Goal: Information Seeking & Learning: Learn about a topic

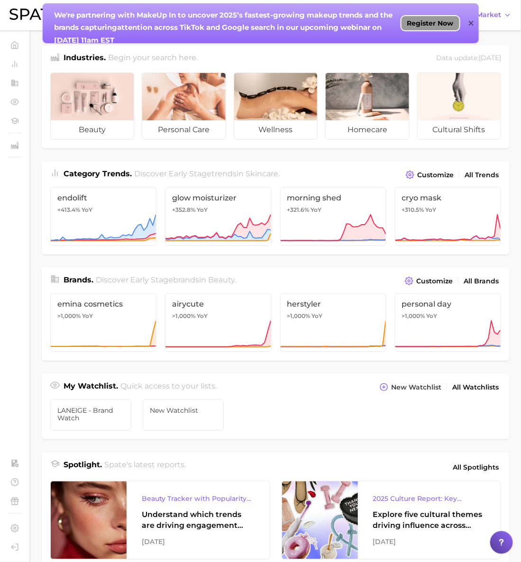
click at [431, 26] on span "Register Now" at bounding box center [430, 23] width 46 height 8
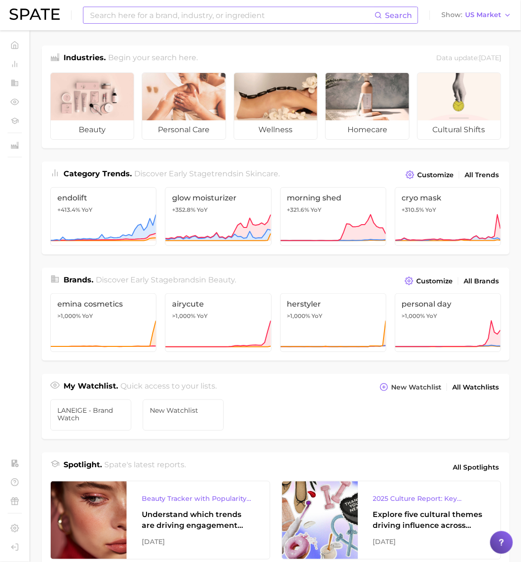
click at [288, 17] on input at bounding box center [231, 15] width 285 height 16
type input "t"
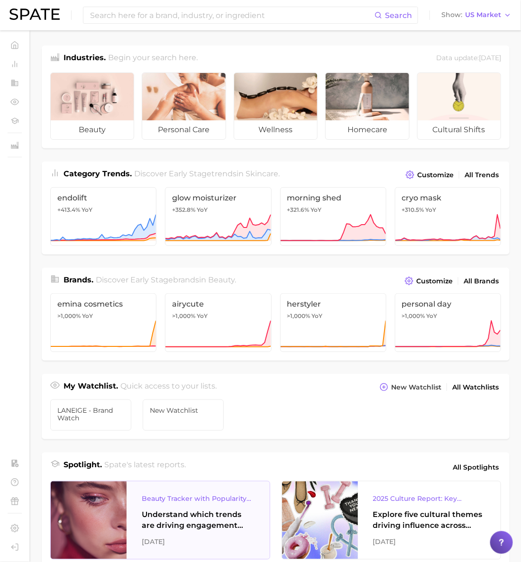
click at [205, 526] on div "Understand which trends are driving engagement across platforms in the skin, ha…" at bounding box center [198, 520] width 113 height 23
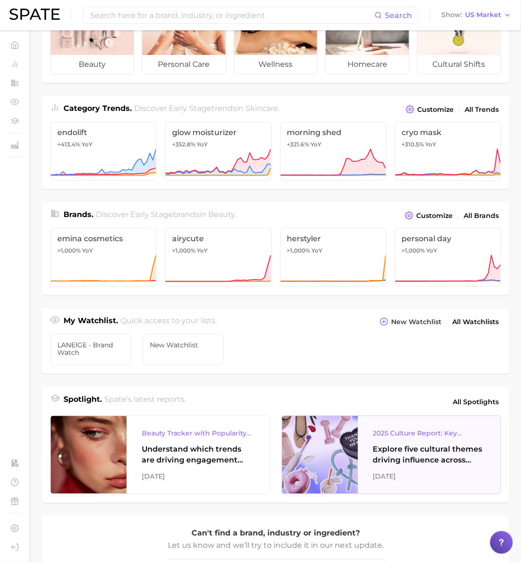
click at [392, 466] on div "Explore five cultural themes driving influence across beauty, food, and pop cul…" at bounding box center [429, 455] width 113 height 23
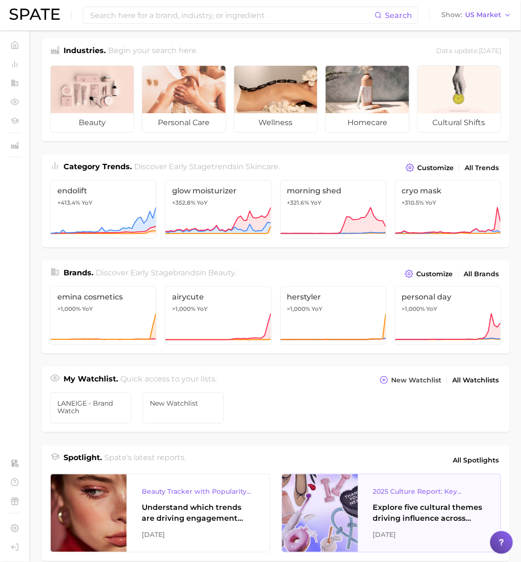
scroll to position [5, 0]
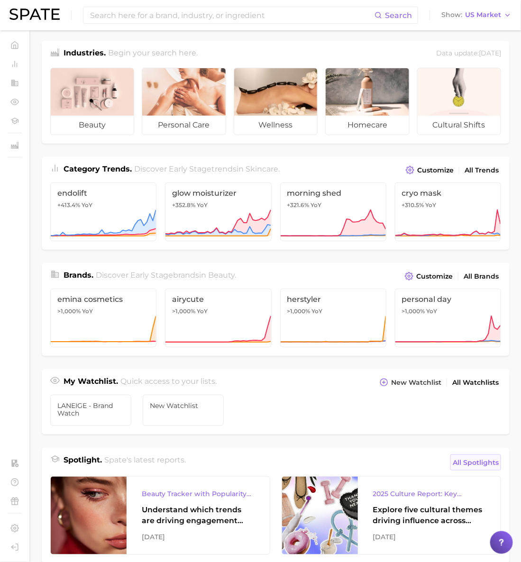
click at [477, 464] on span "All Spotlights" at bounding box center [476, 462] width 46 height 11
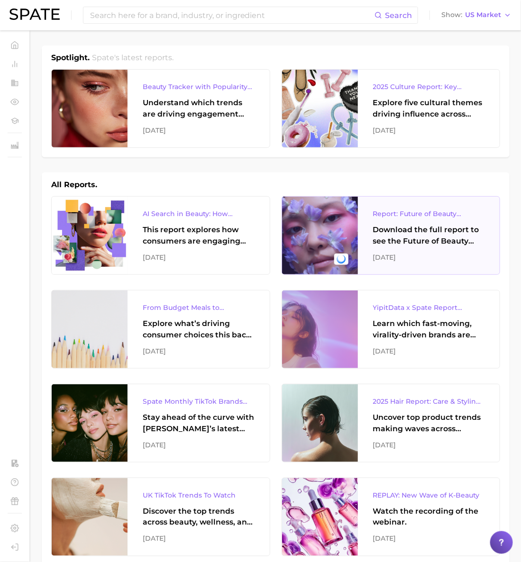
click at [324, 216] on div at bounding box center [320, 236] width 76 height 78
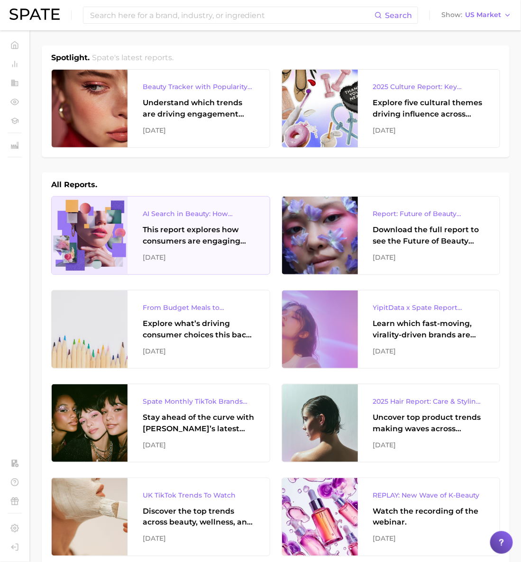
click at [176, 248] on div "AI Search in Beauty: How Consumers Are Using ChatGPT vs. Google Search This rep…" at bounding box center [199, 236] width 142 height 78
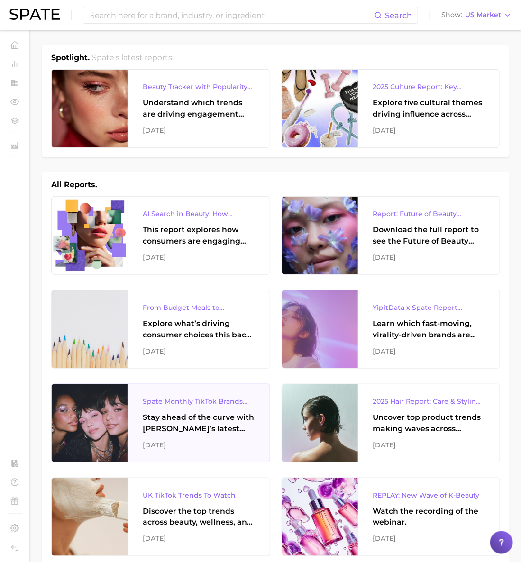
click at [192, 414] on div "Stay ahead of the curve with Spate’s latest monthly tracker, spotlighting the f…" at bounding box center [199, 423] width 112 height 23
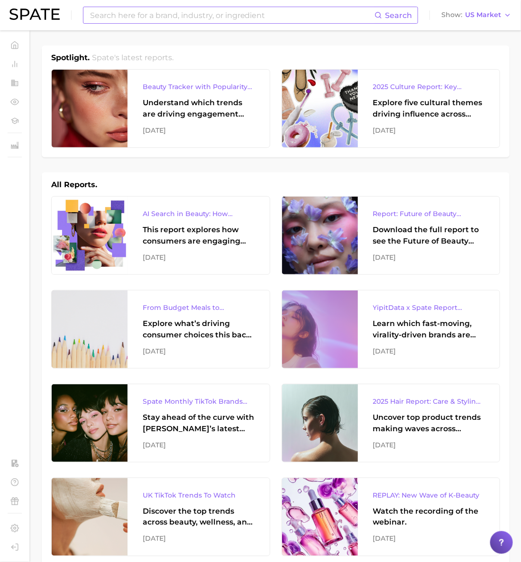
click at [166, 21] on input at bounding box center [231, 15] width 285 height 16
click at [287, 39] on button "Suggest" at bounding box center [300, 39] width 55 height 16
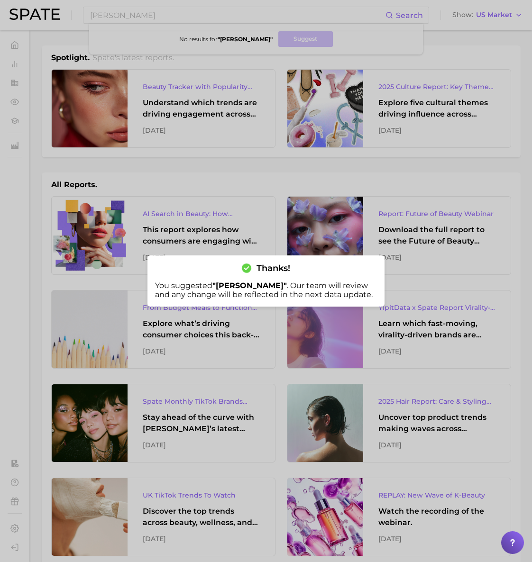
click at [241, 56] on div at bounding box center [266, 281] width 532 height 562
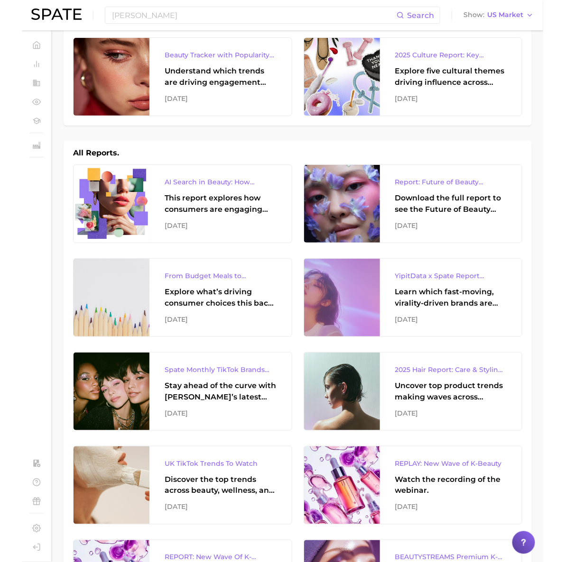
scroll to position [492, 0]
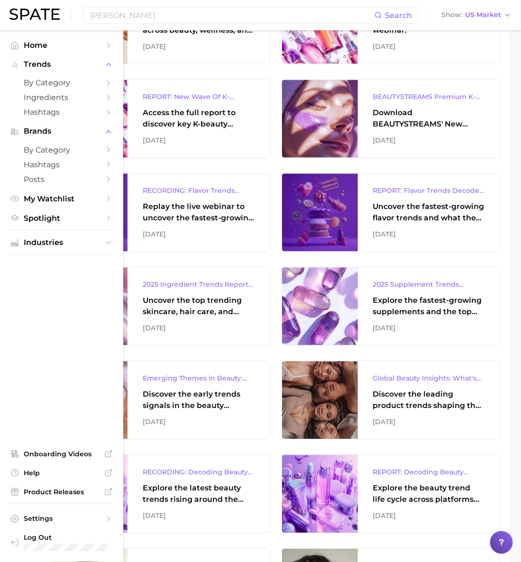
click at [3, 292] on nav "Home Trends by Category Ingredients Hashtags Brands by Category Hashtags Posts …" at bounding box center [61, 296] width 123 height 532
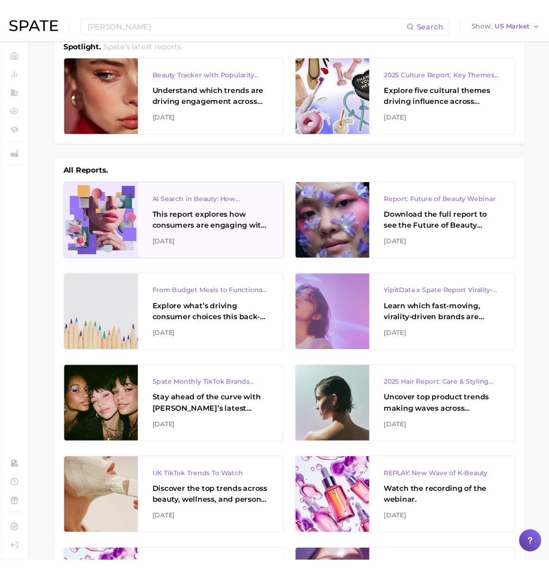
scroll to position [0, 0]
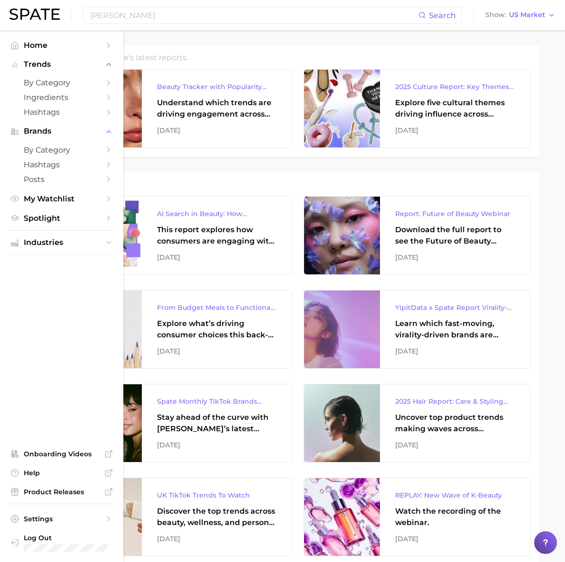
click at [82, 320] on ul "Home Trends by Category Ingredients Hashtags Brands by Category Hashtags Posts …" at bounding box center [62, 296] width 108 height 517
click at [74, 262] on ul "Home Trends by Category Ingredients Hashtags Brands by Category Hashtags Posts …" at bounding box center [62, 296] width 108 height 517
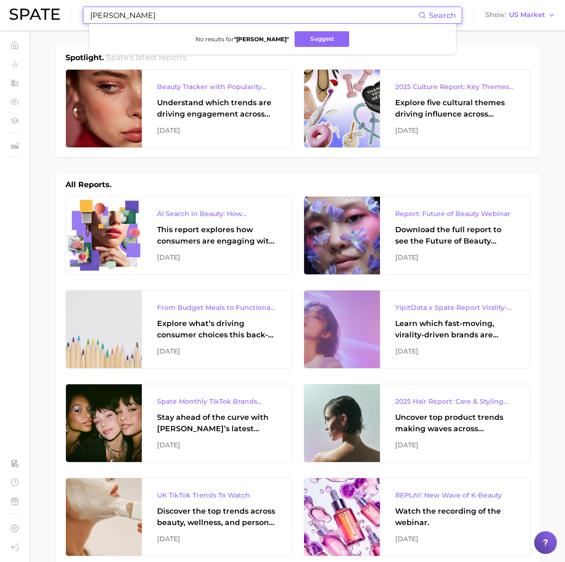
click at [171, 13] on input "[PERSON_NAME]" at bounding box center [253, 15] width 329 height 16
type input "[DEMOGRAPHIC_DATA]"
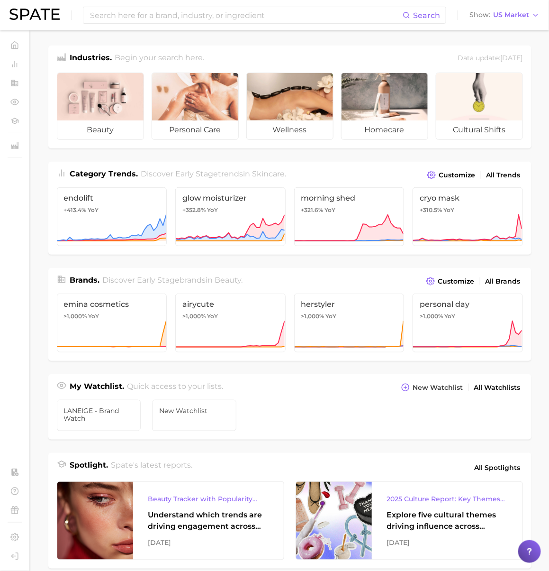
click at [309, 423] on ul "LANEIGE - Brand watch New Watchlist" at bounding box center [290, 417] width 484 height 46
click at [521, 17] on span "US Market" at bounding box center [512, 14] width 36 height 5
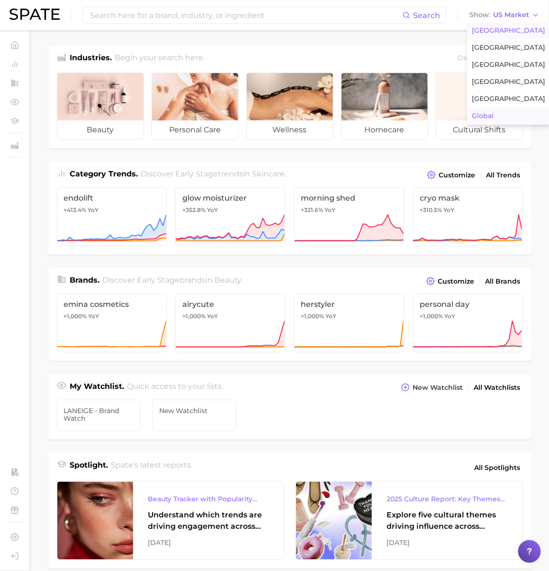
click at [497, 118] on button "Global" at bounding box center [508, 116] width 83 height 17
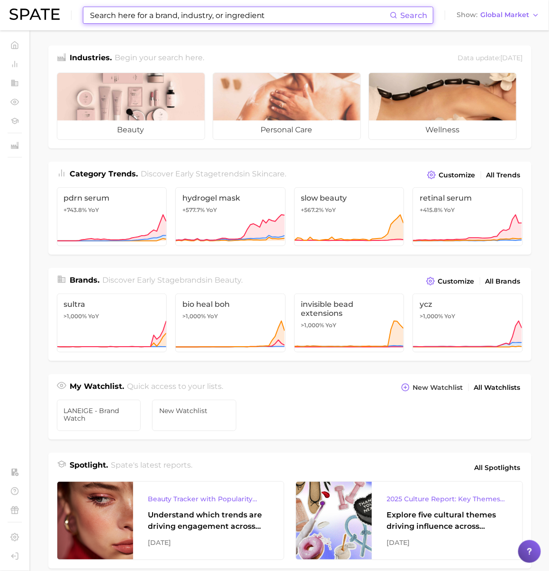
click at [256, 18] on input at bounding box center [239, 15] width 301 height 16
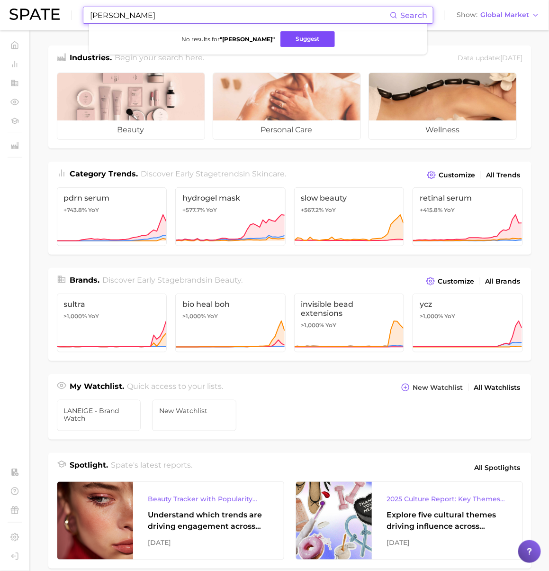
type input "[PERSON_NAME]"
click at [293, 40] on button "Suggest" at bounding box center [308, 39] width 55 height 16
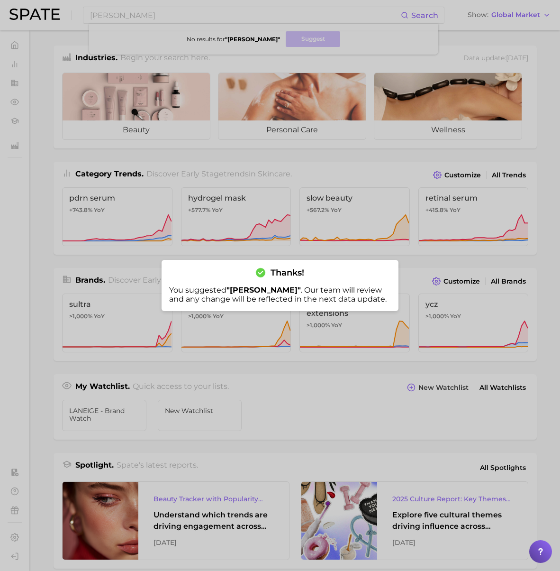
click at [157, 13] on div at bounding box center [280, 285] width 560 height 571
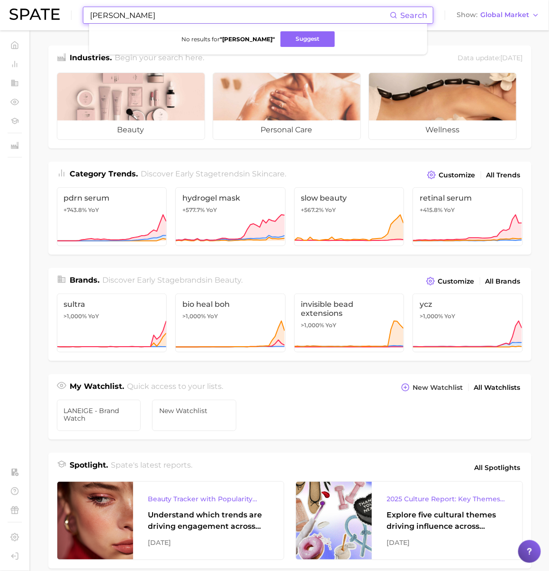
click at [157, 13] on input "[PERSON_NAME]" at bounding box center [239, 15] width 301 height 16
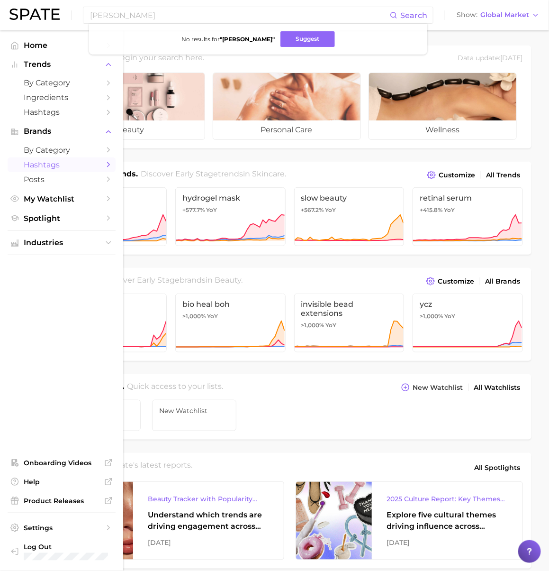
click at [68, 164] on span "Hashtags" at bounding box center [62, 164] width 76 height 9
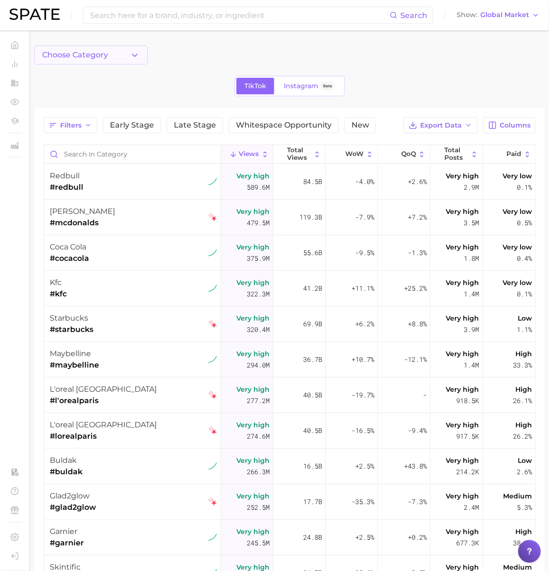
click at [98, 53] on span "Choose Category" at bounding box center [75, 55] width 66 height 9
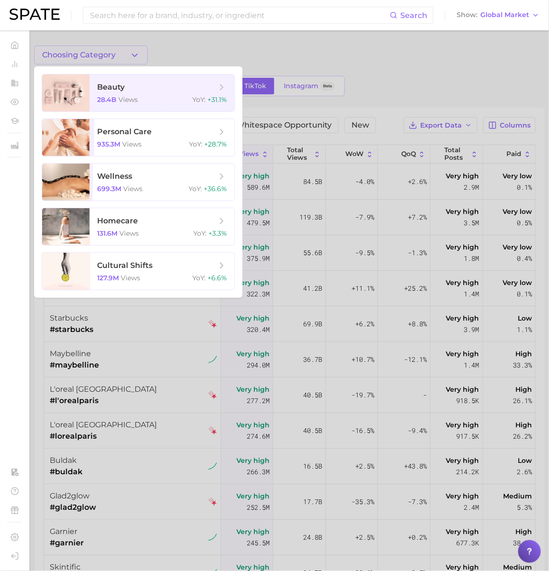
click at [191, 53] on div at bounding box center [274, 285] width 549 height 571
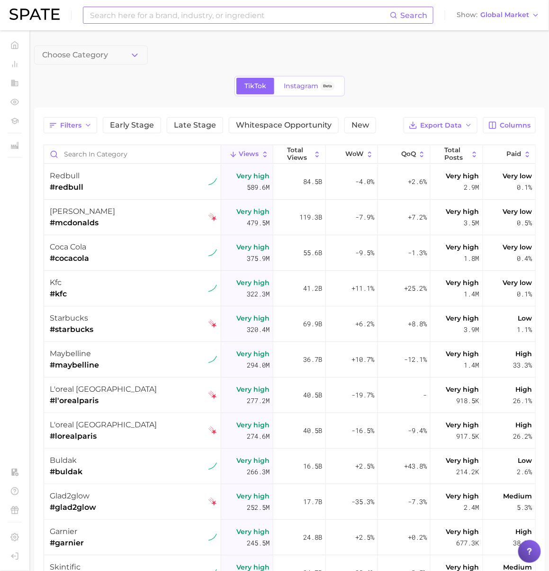
click at [212, 18] on input at bounding box center [239, 15] width 301 height 16
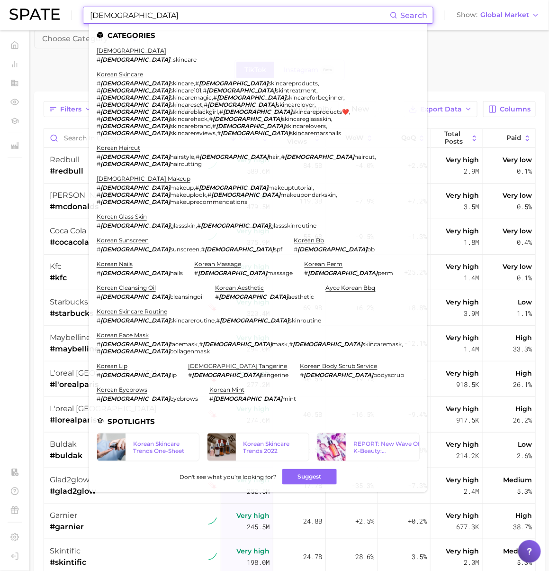
scroll to position [19, 0]
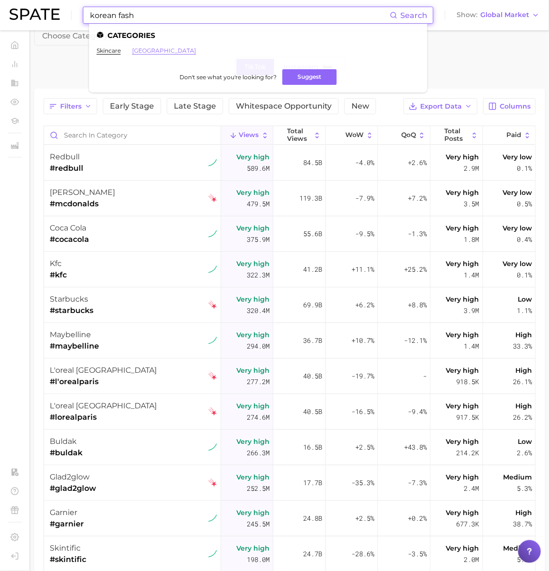
type input "korean fash"
click at [139, 54] on link "[GEOGRAPHIC_DATA]" at bounding box center [164, 50] width 64 height 7
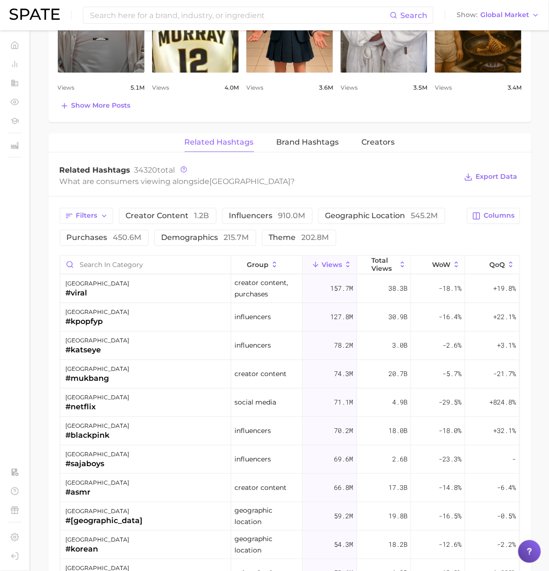
scroll to position [625, 0]
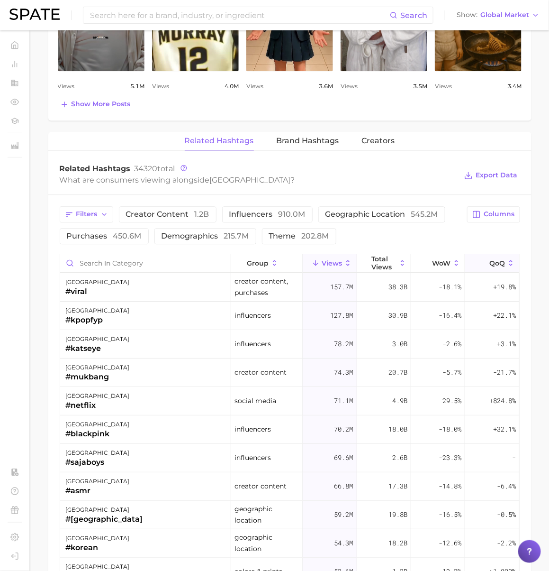
click at [466, 272] on button "QoQ" at bounding box center [493, 263] width 54 height 18
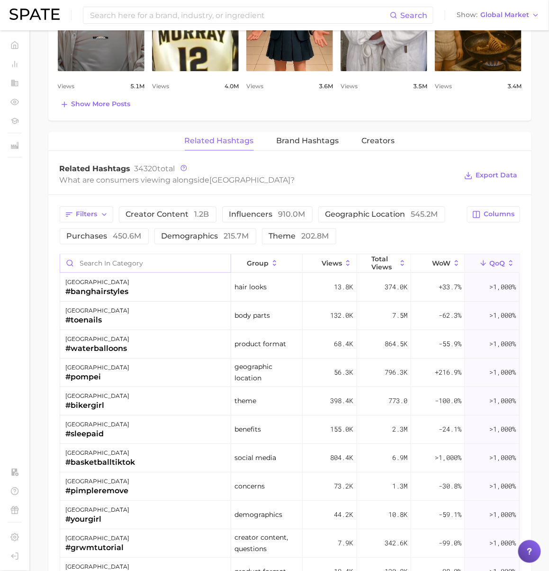
click at [127, 267] on input "Search in category" at bounding box center [145, 263] width 171 height 18
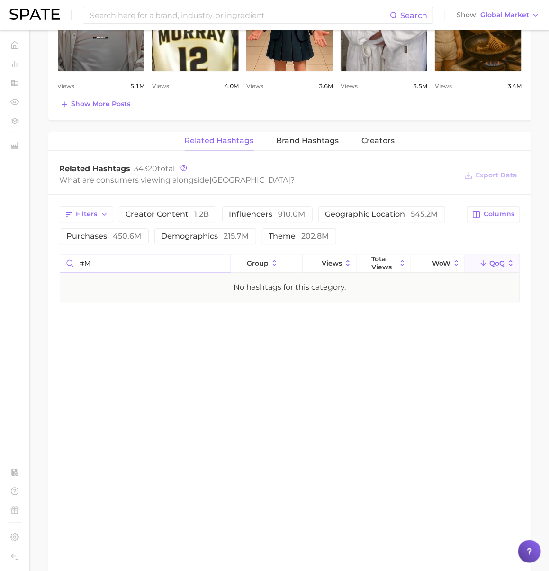
type input "#"
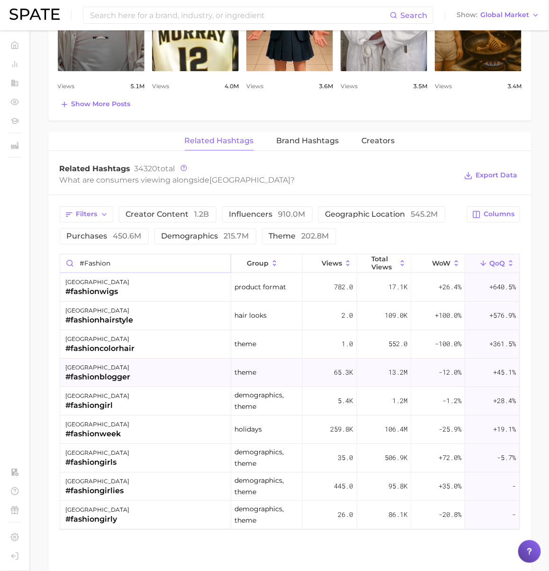
scroll to position [654, 0]
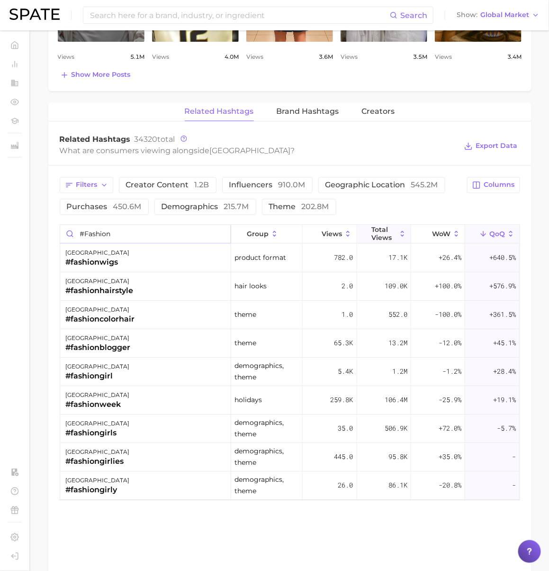
type input "#fashion"
click at [389, 233] on span "Total Views" at bounding box center [384, 233] width 25 height 15
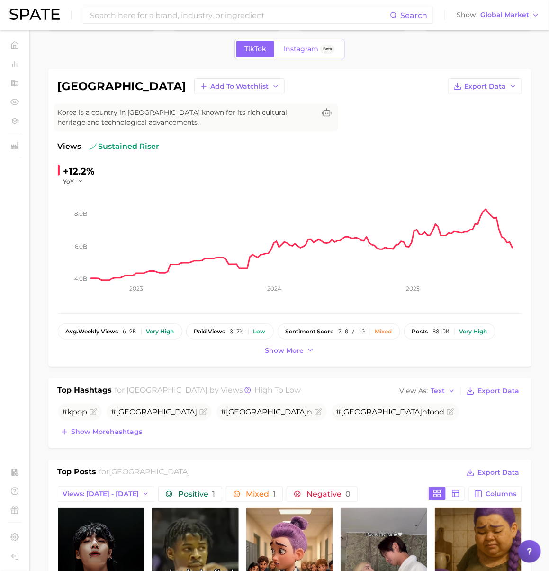
scroll to position [0, 0]
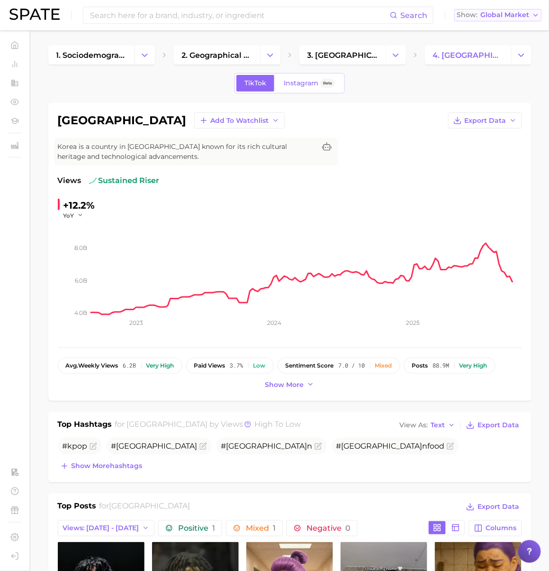
click at [521, 12] on span "Global Market" at bounding box center [505, 14] width 49 height 5
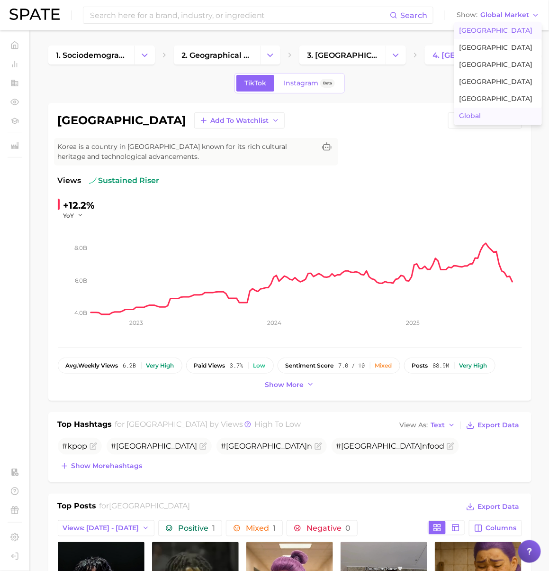
click at [512, 31] on button "[GEOGRAPHIC_DATA]" at bounding box center [499, 30] width 88 height 17
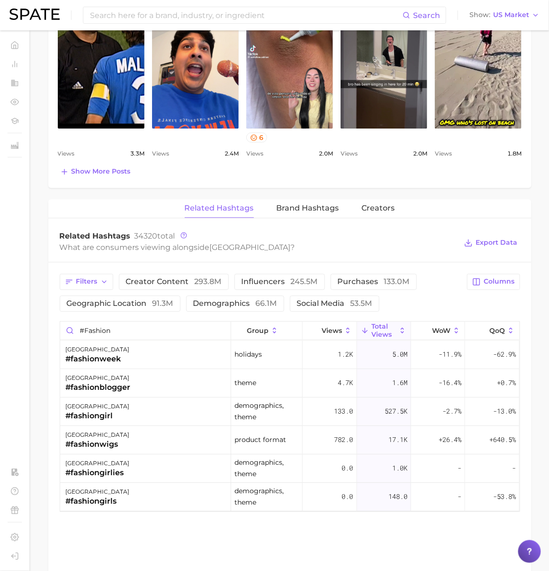
scroll to position [567, 0]
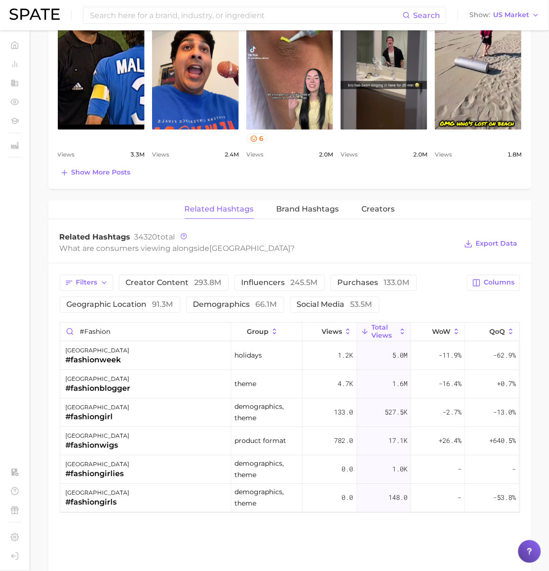
click at [302, 242] on div "Related Hashtags 34320 total" at bounding box center [259, 236] width 398 height 9
